Goal: Information Seeking & Learning: Find specific page/section

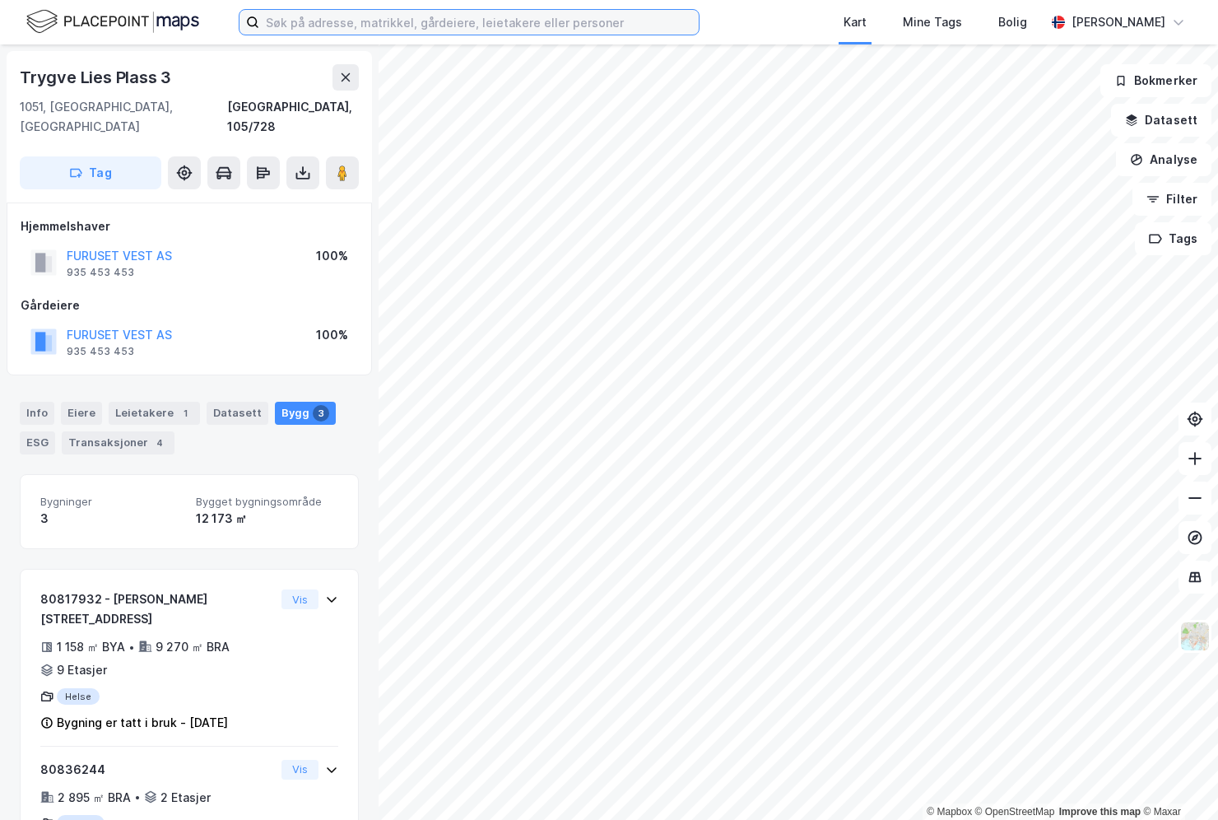
click at [332, 26] on input at bounding box center [479, 22] width 440 height 25
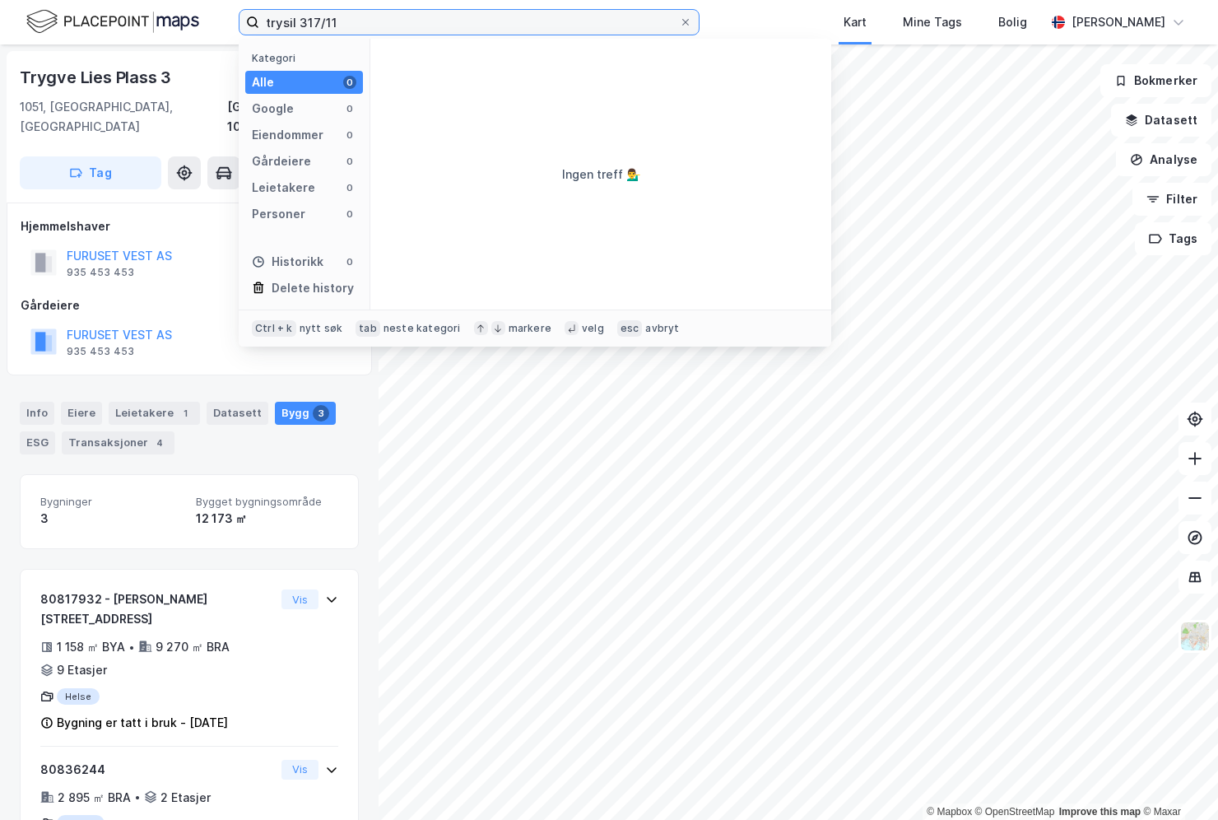
drag, startPoint x: 339, startPoint y: 21, endPoint x: 216, endPoint y: 12, distance: 123.8
click at [216, 12] on div "trysil 317/11 Kategori Alle 0 Google 0 Eiendommer 0 Gårdeiere 0 Leietakere 0 Pe…" at bounding box center [609, 22] width 1218 height 44
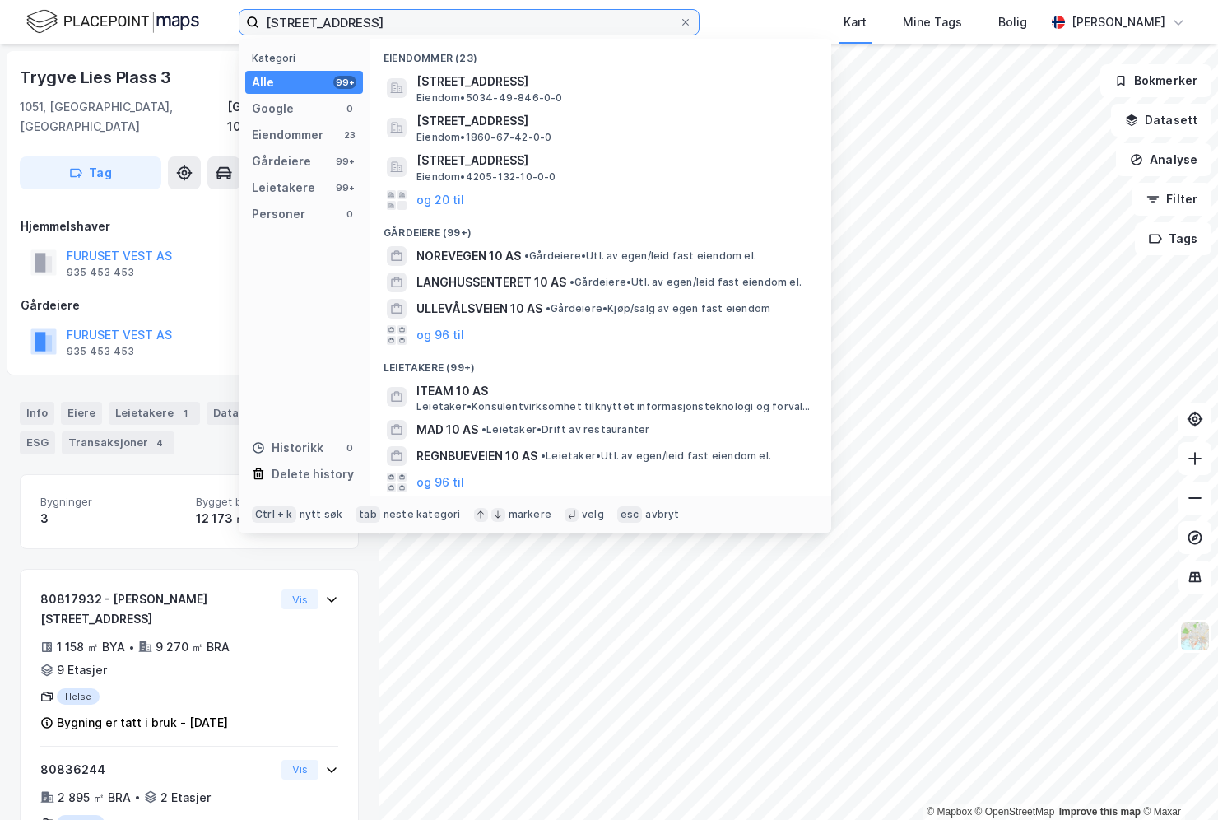
click at [334, 23] on input "[STREET_ADDRESS]" at bounding box center [469, 22] width 420 height 25
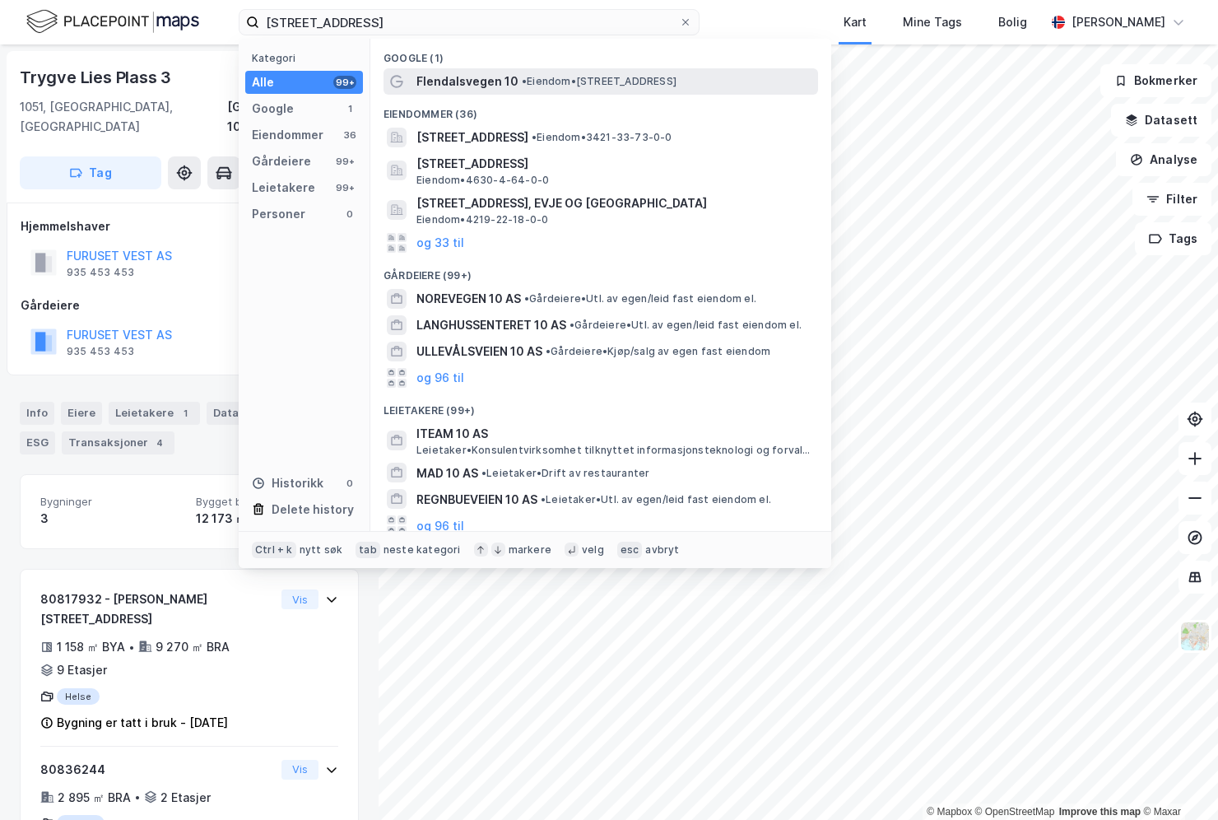
click at [468, 79] on span "Flendalsvegen 10" at bounding box center [468, 82] width 102 height 20
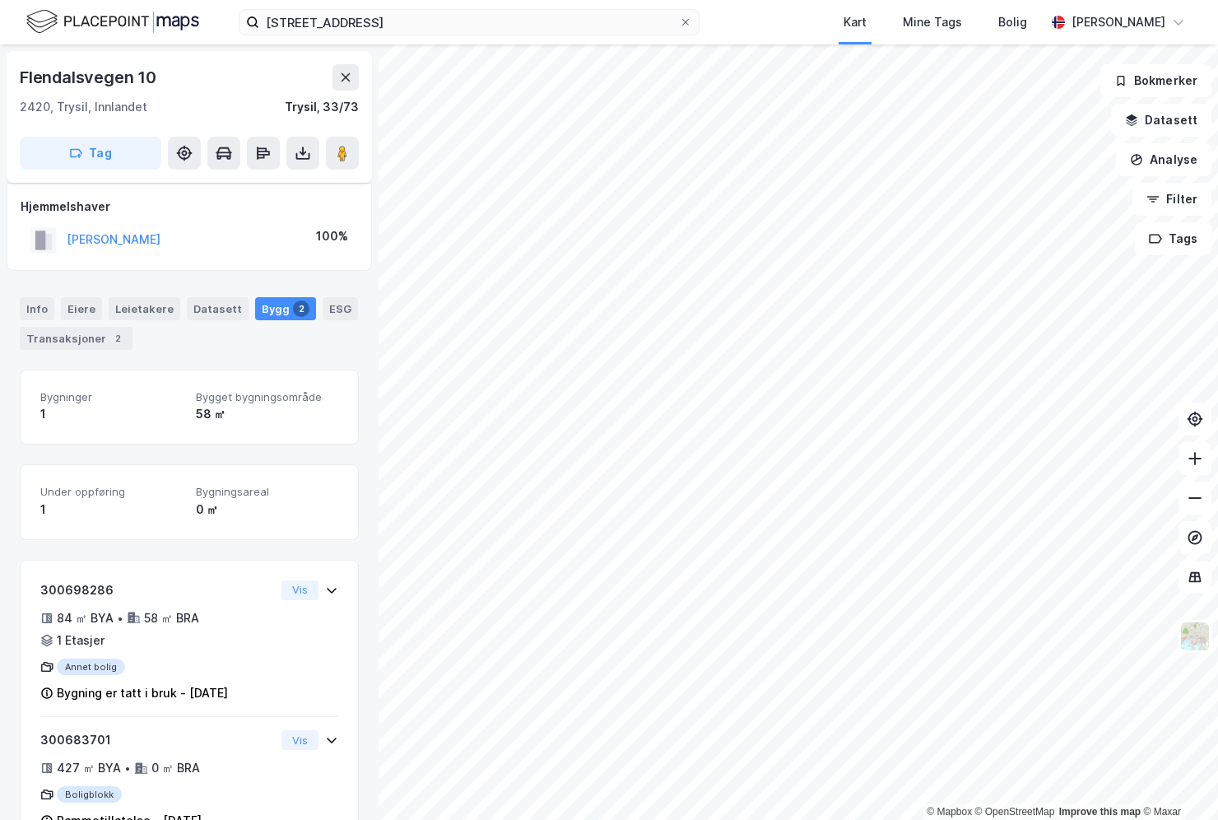
scroll to position [49, 0]
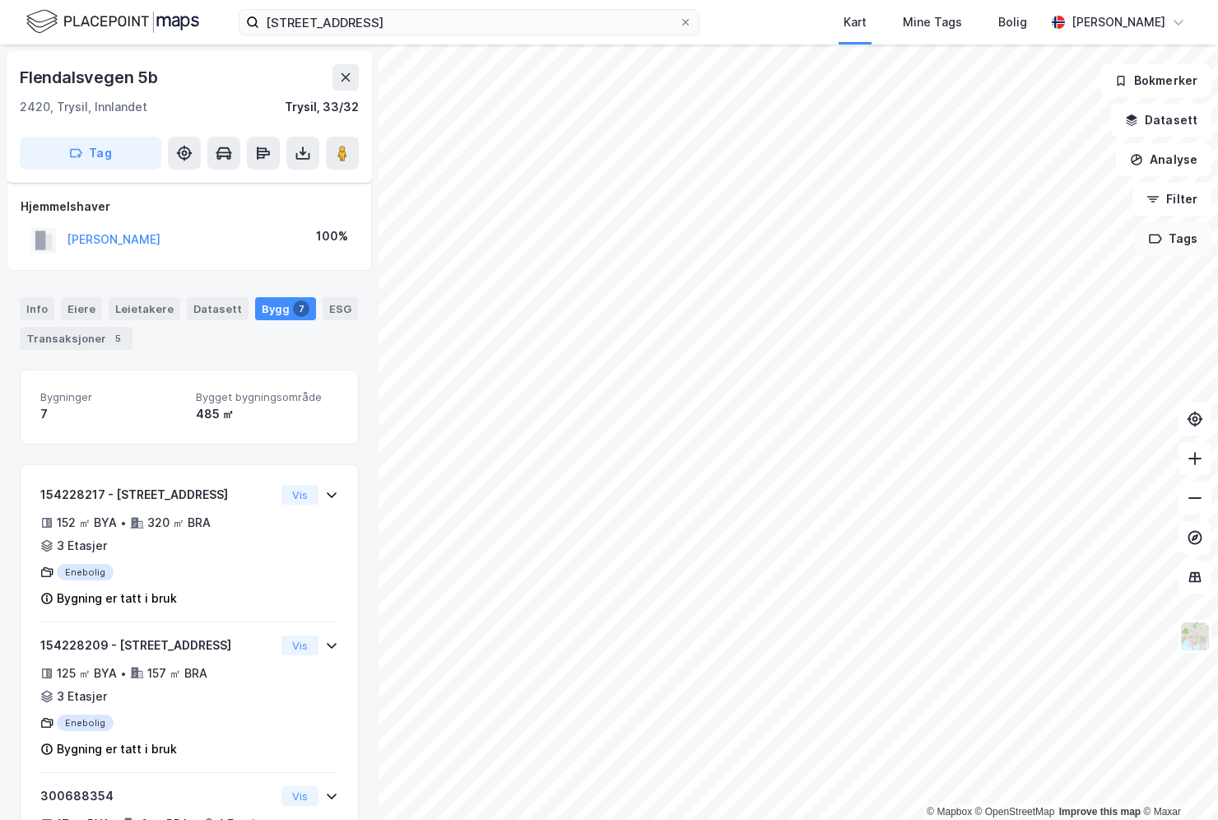
scroll to position [49, 0]
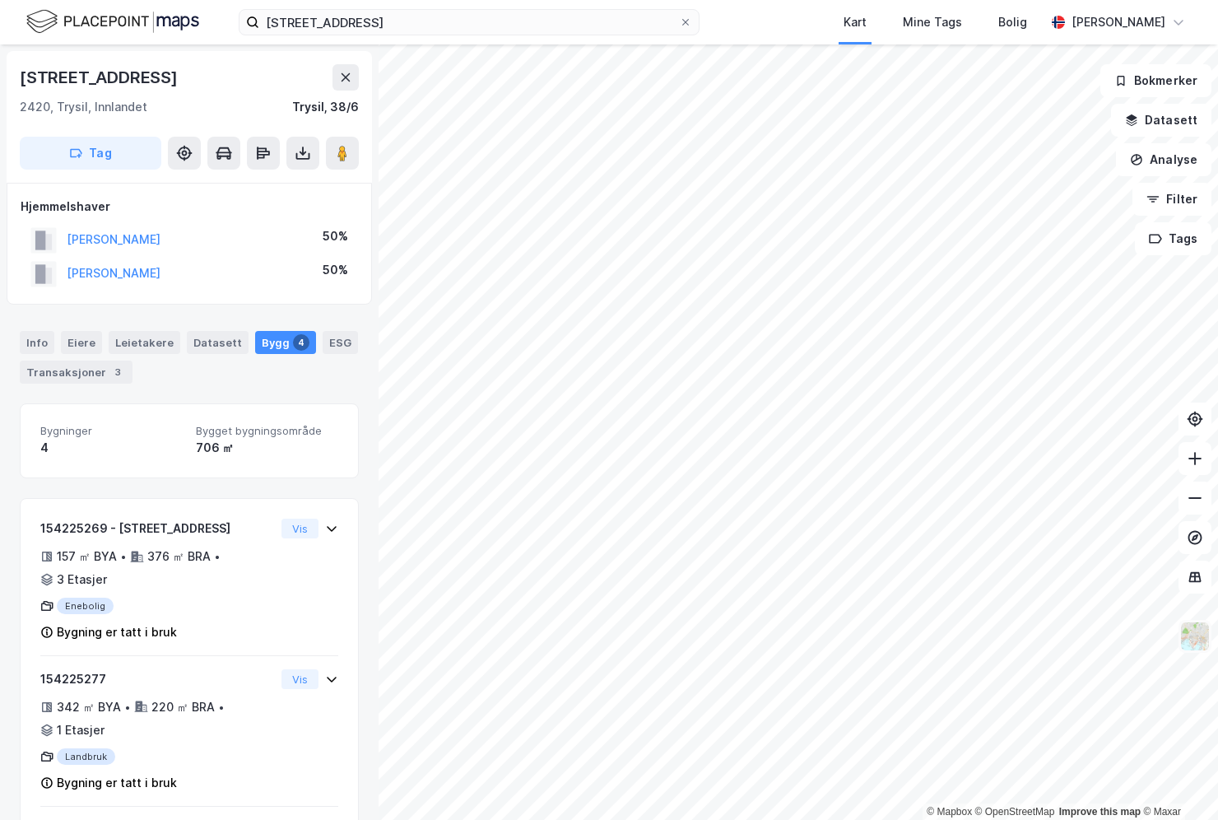
scroll to position [49, 0]
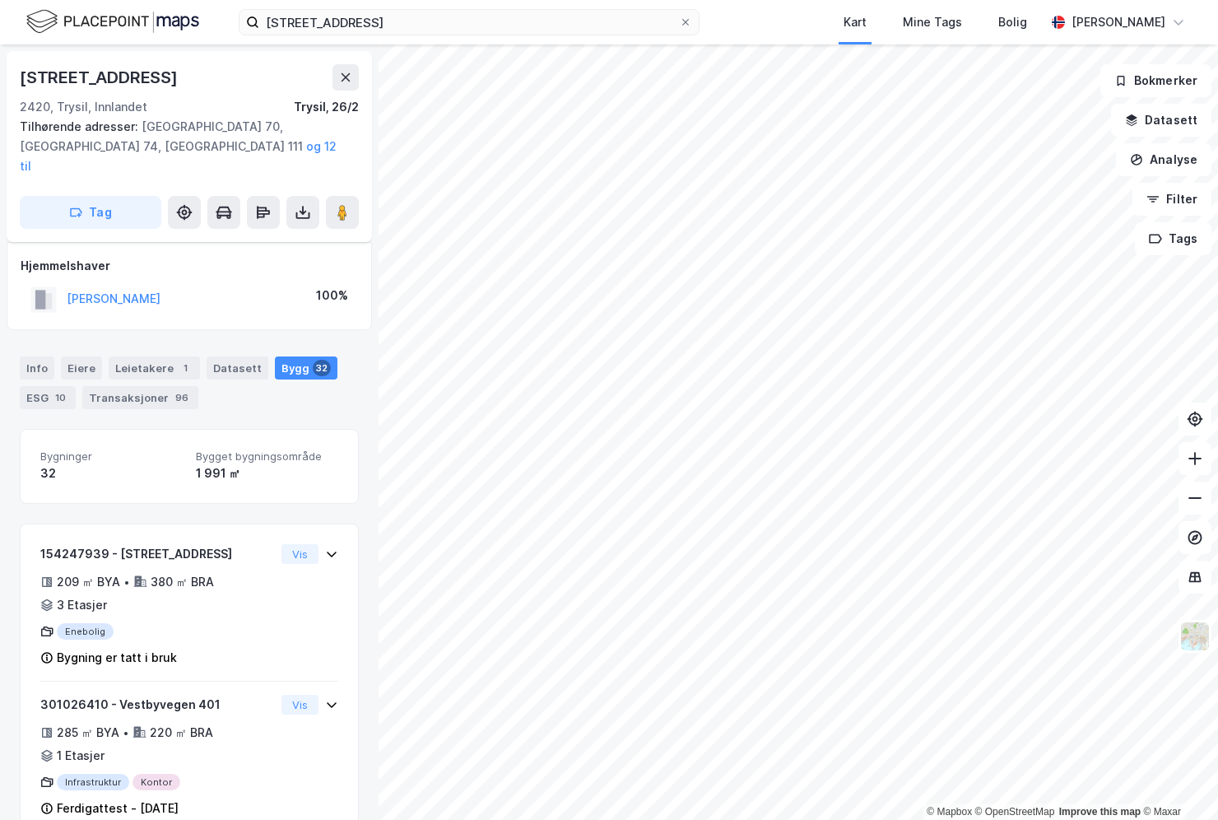
scroll to position [49, 0]
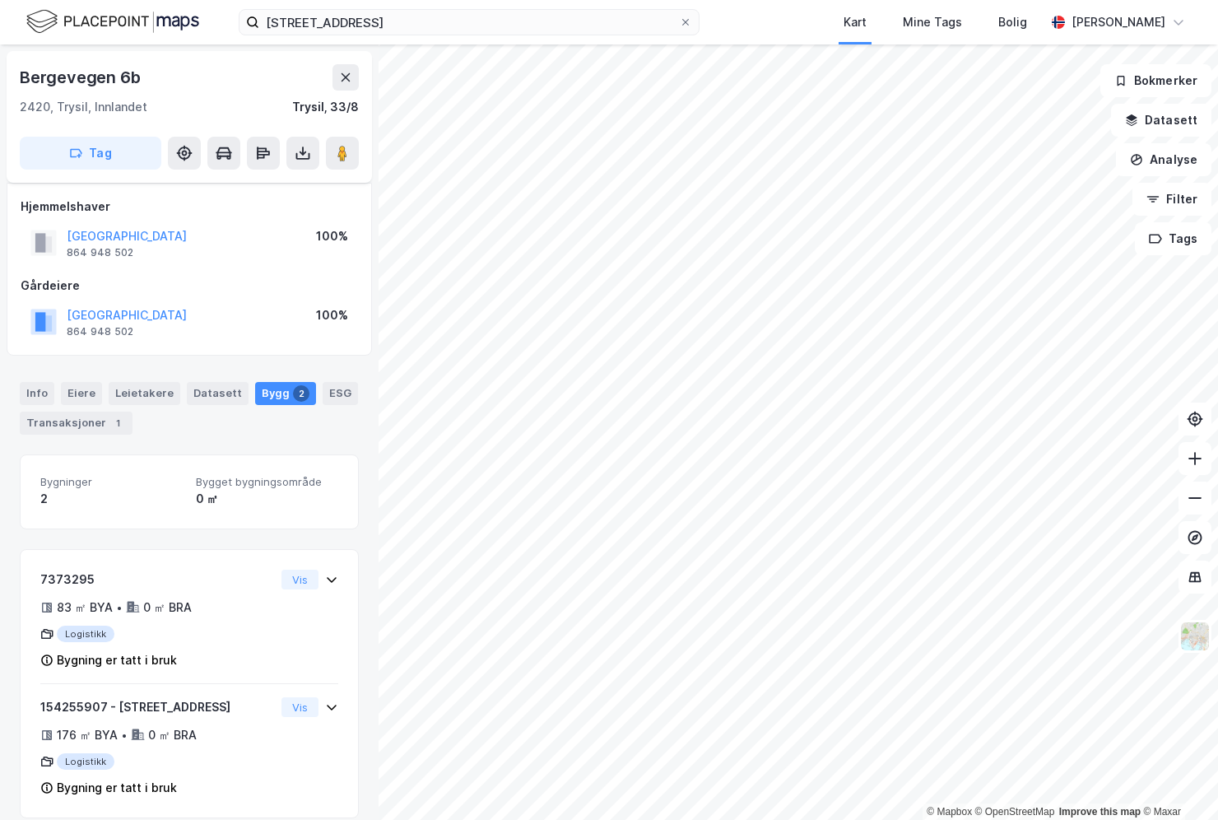
scroll to position [16, 0]
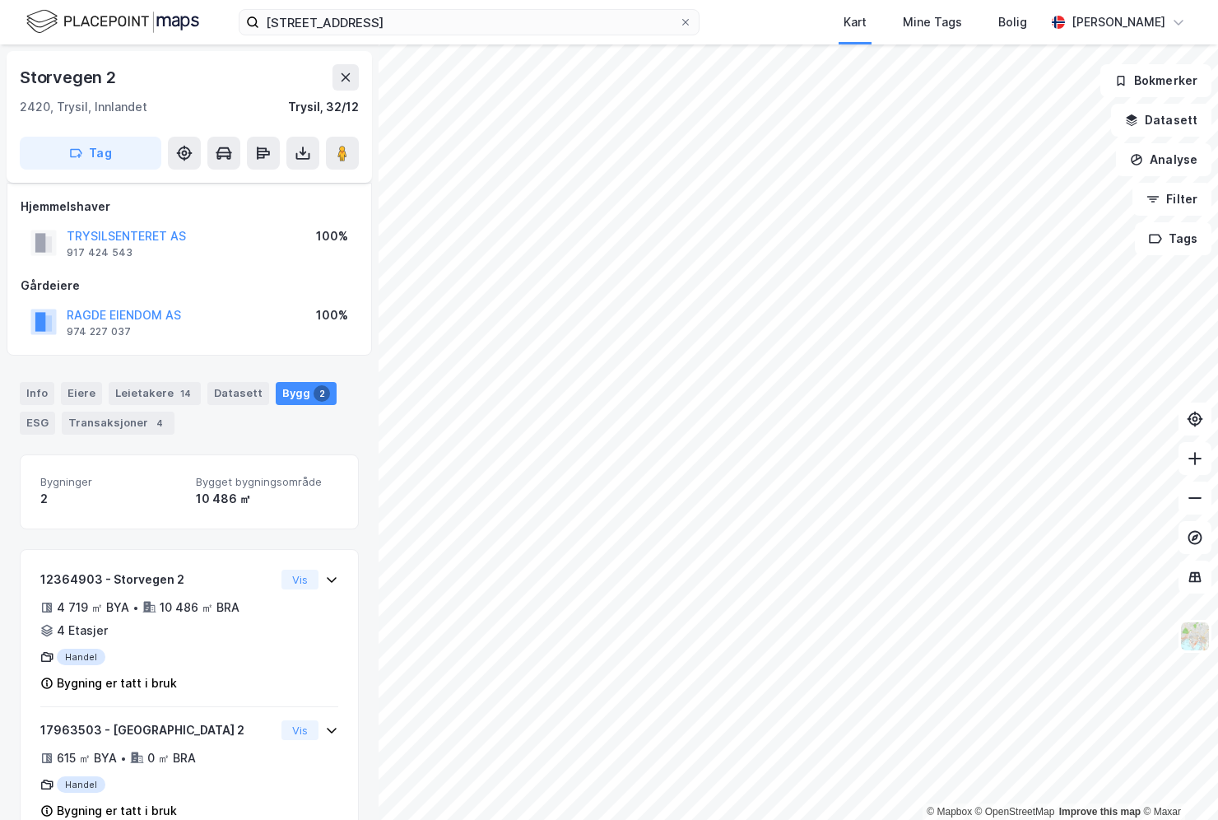
scroll to position [16, 0]
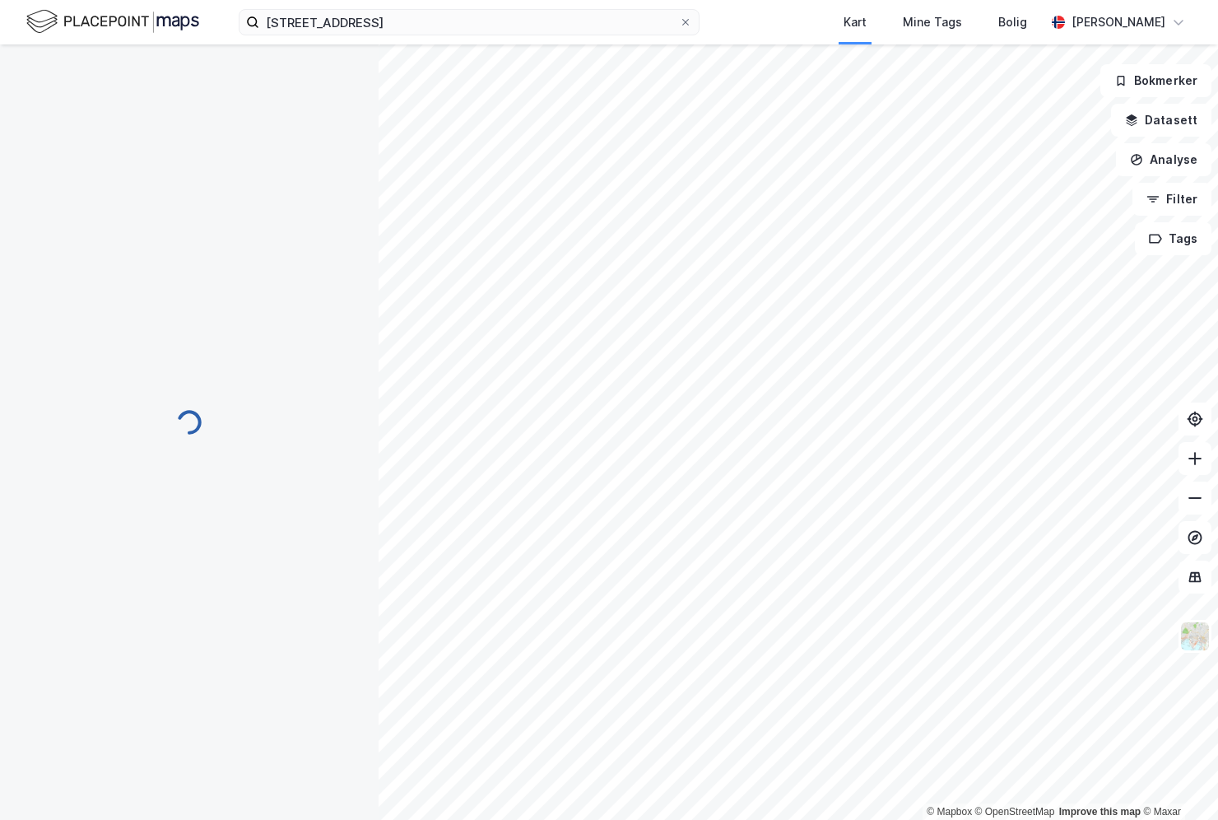
scroll to position [16, 0]
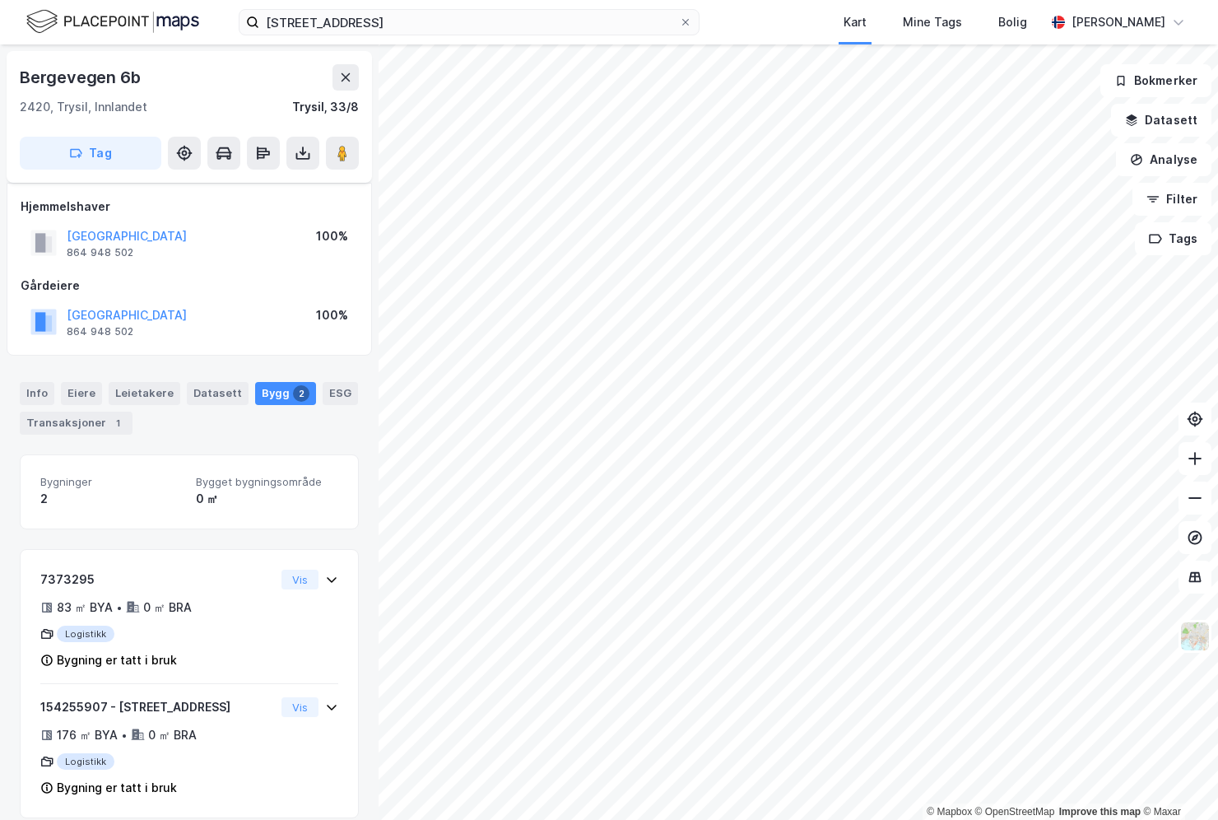
scroll to position [16, 0]
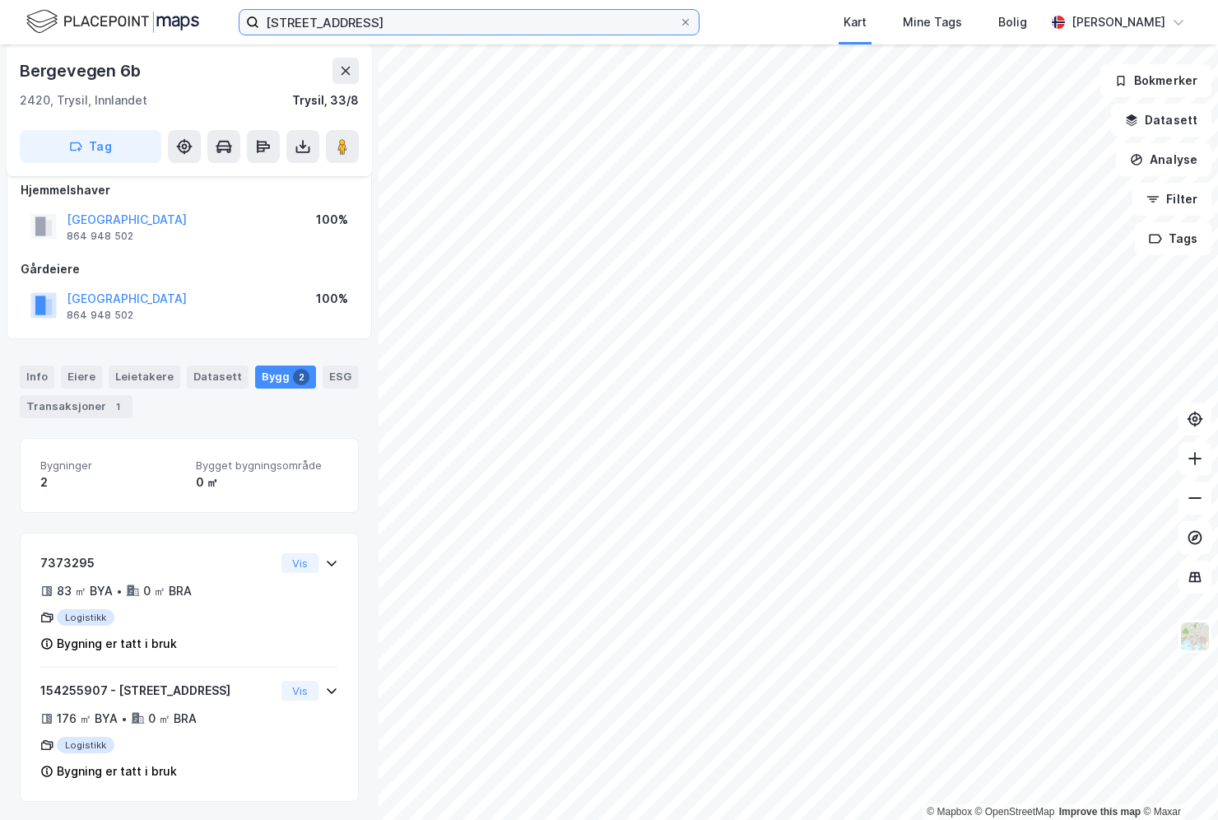
click at [382, 17] on input "[STREET_ADDRESS]" at bounding box center [469, 22] width 420 height 25
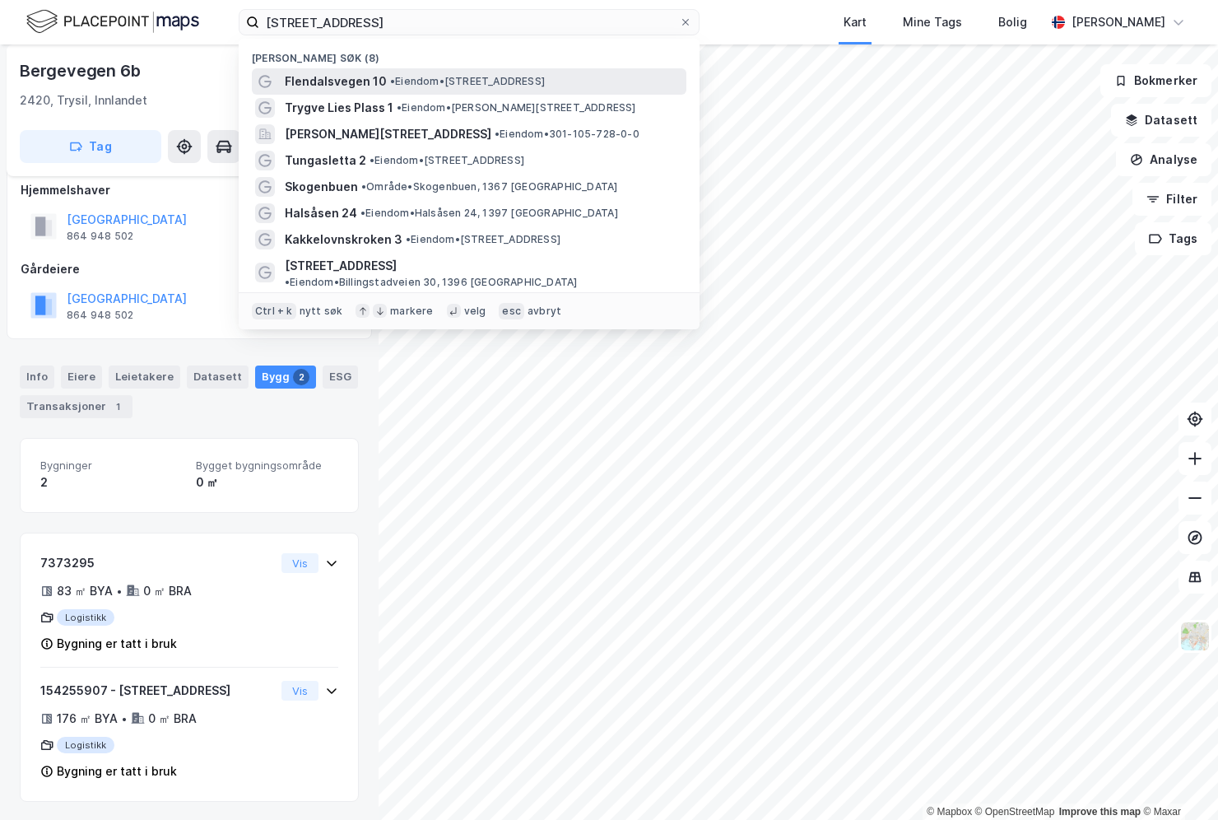
click at [356, 77] on span "Flendalsvegen 10" at bounding box center [336, 82] width 102 height 20
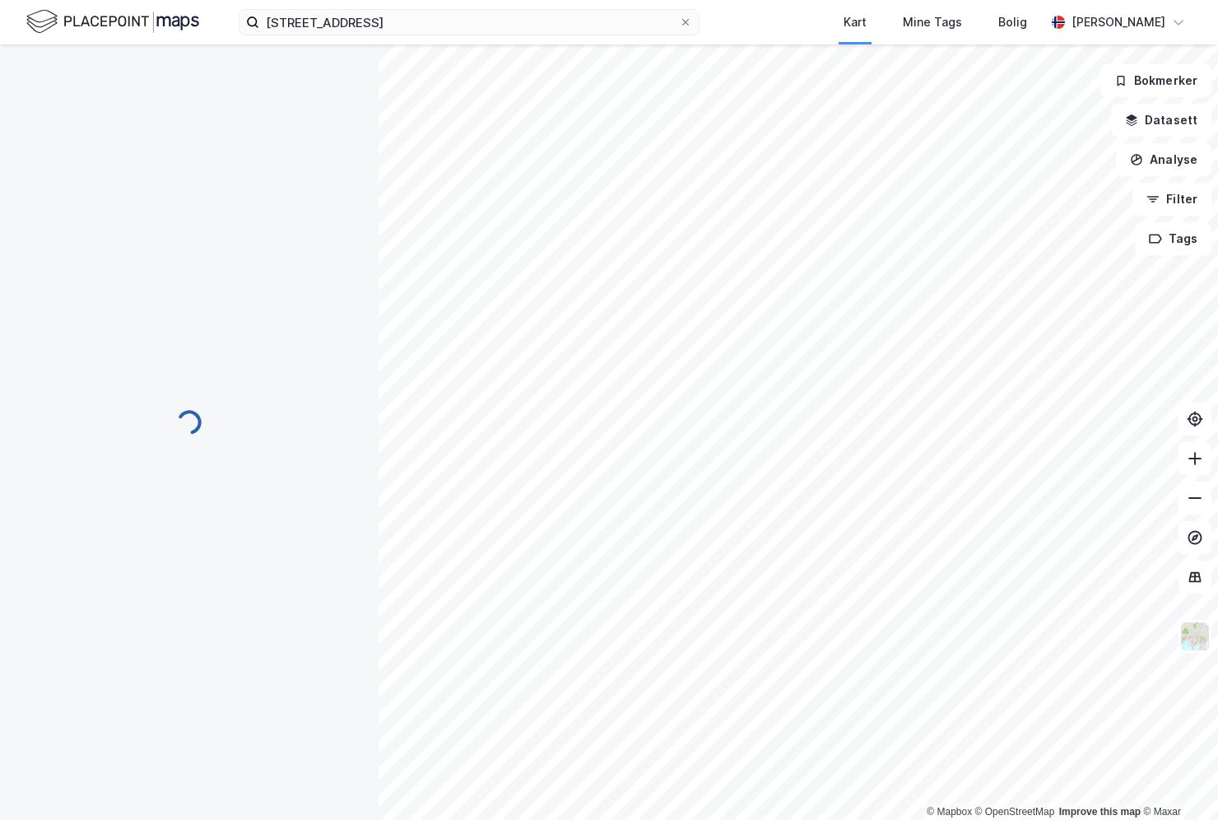
scroll to position [16, 0]
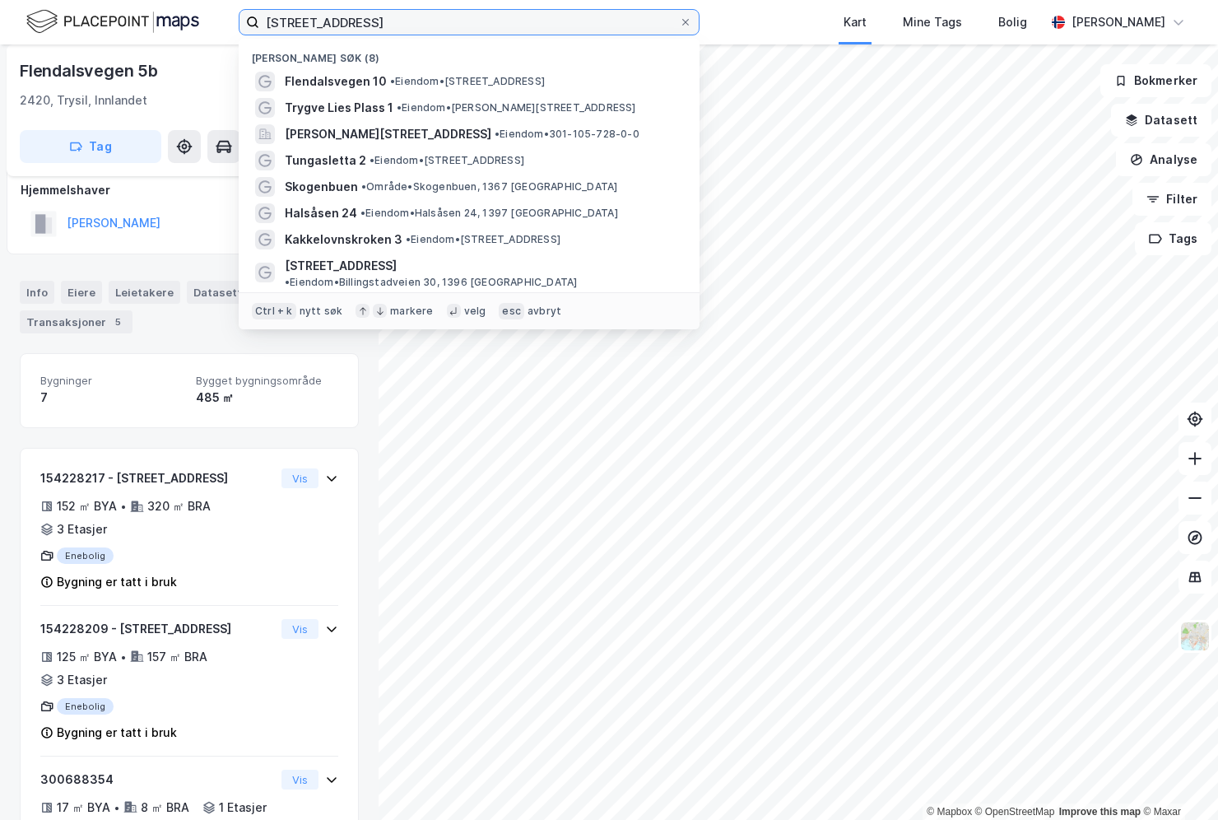
click at [472, 26] on input "[STREET_ADDRESS]" at bounding box center [469, 22] width 420 height 25
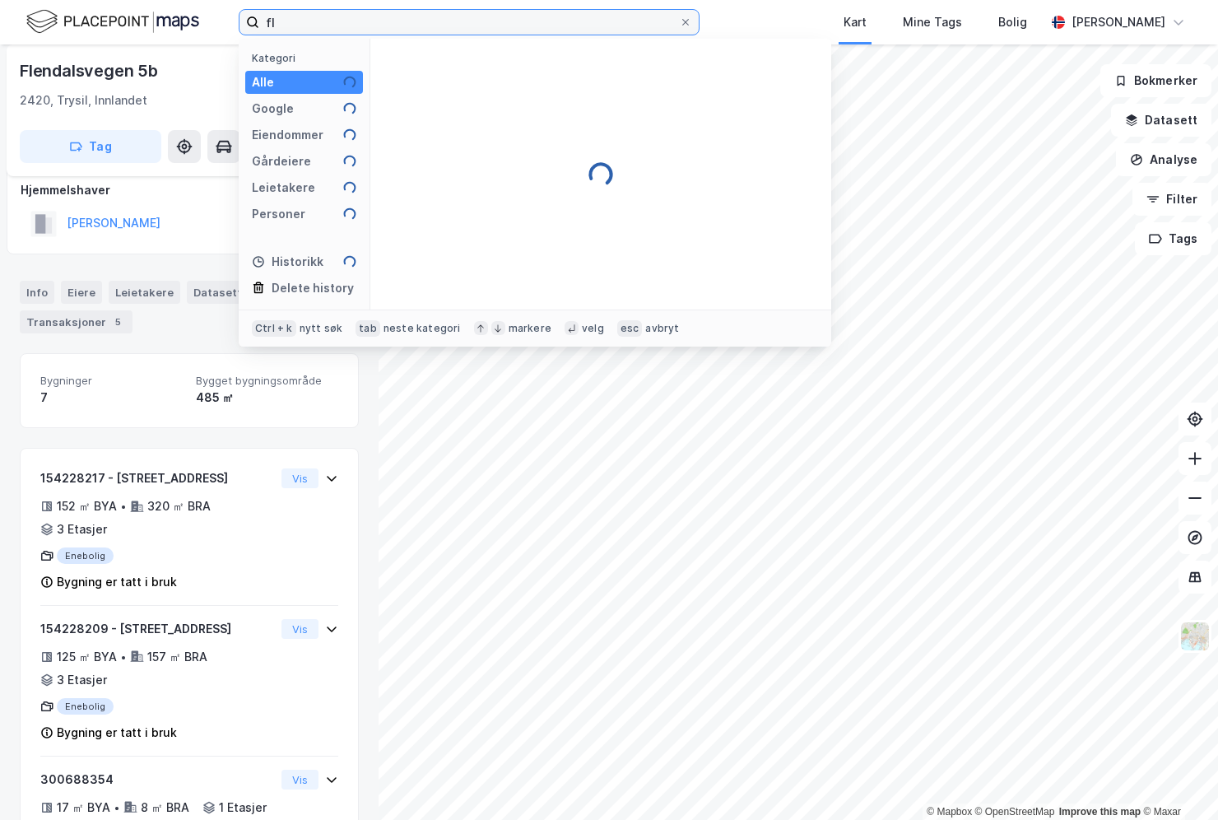
type input "f"
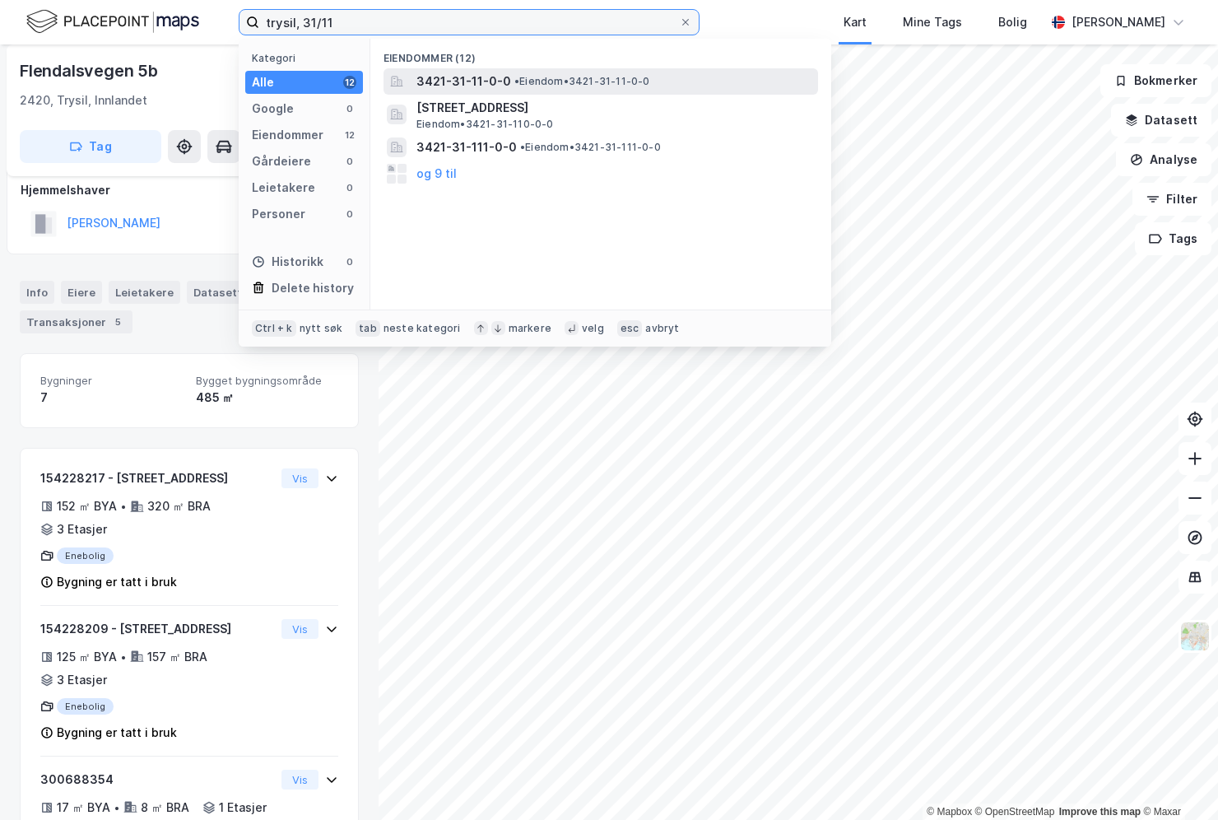
type input "trysil, 31/11"
click at [484, 73] on span "3421-31-11-0-0" at bounding box center [464, 82] width 95 height 20
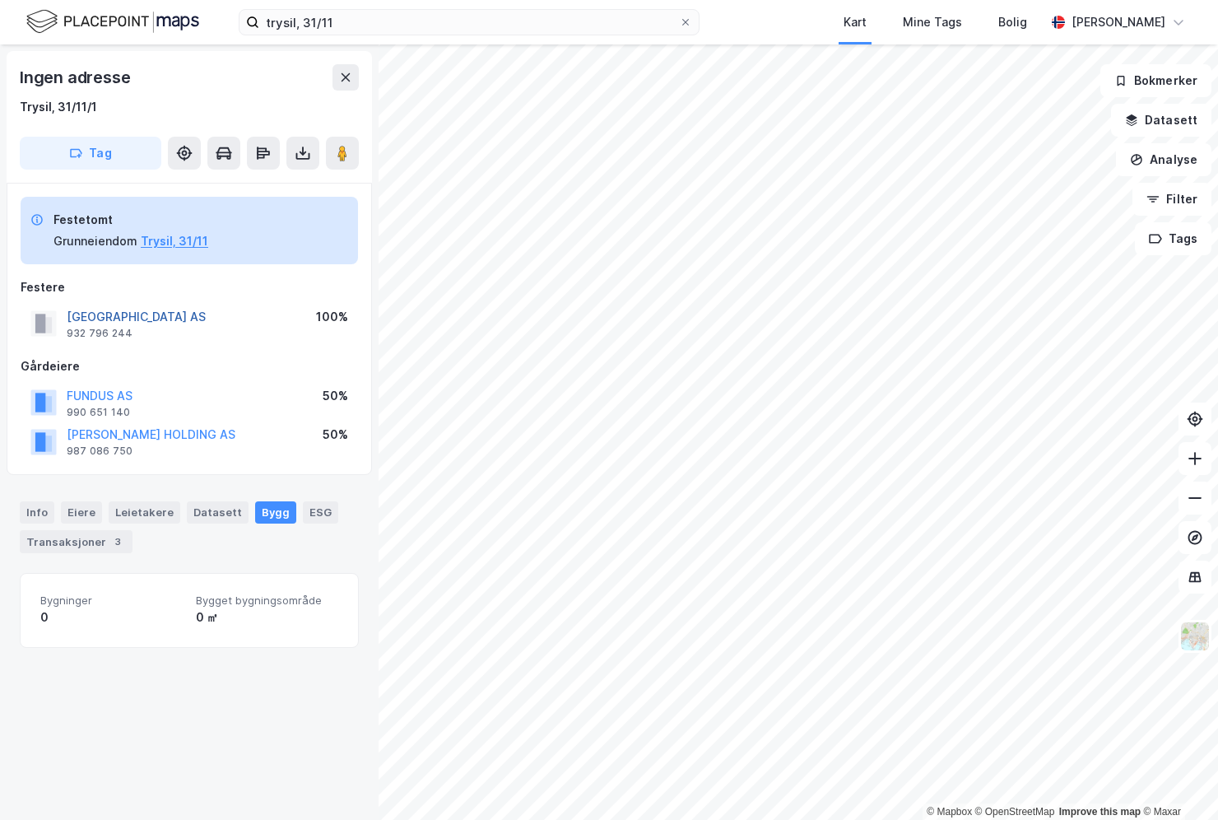
click at [0, 0] on button "[GEOGRAPHIC_DATA] AS" at bounding box center [0, 0] width 0 height 0
